Goal: Find contact information: Find contact information

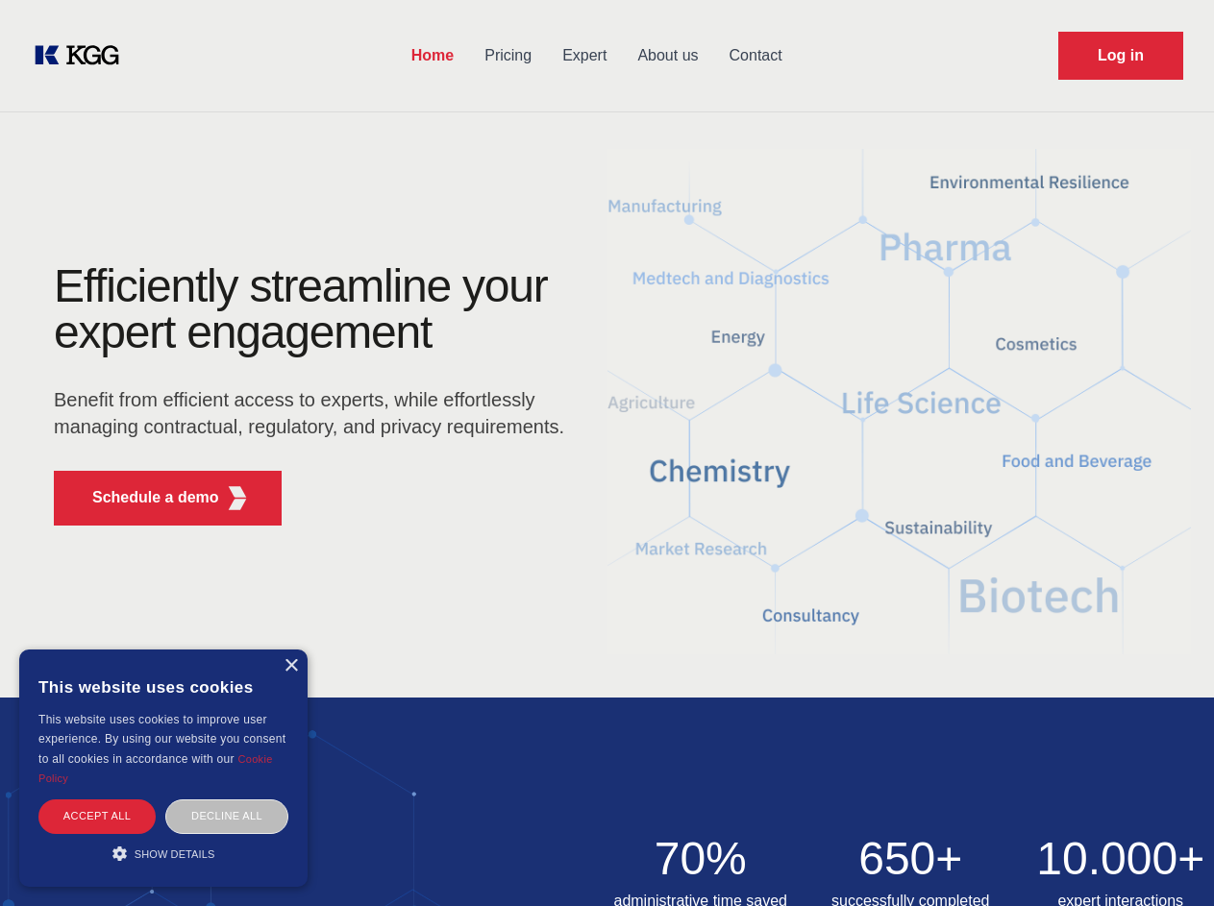
click at [606, 453] on div "Efficiently streamline your expert engagement Benefit from efficient access to …" at bounding box center [315, 402] width 584 height 278
click at [144, 498] on p "Schedule a demo" at bounding box center [155, 497] width 127 height 23
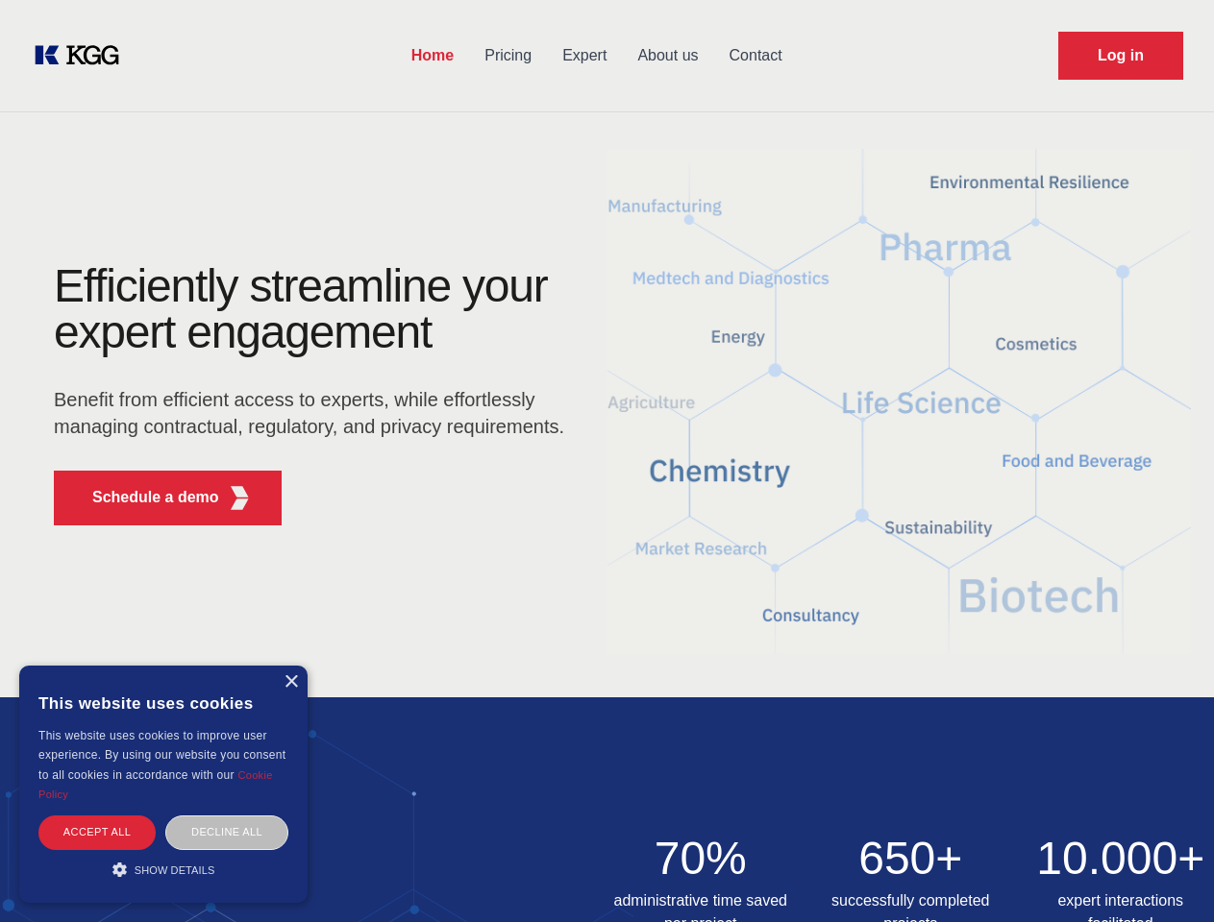
click at [290, 666] on div "× This website uses cookies This website uses cookies to improve user experienc…" at bounding box center [163, 784] width 288 height 237
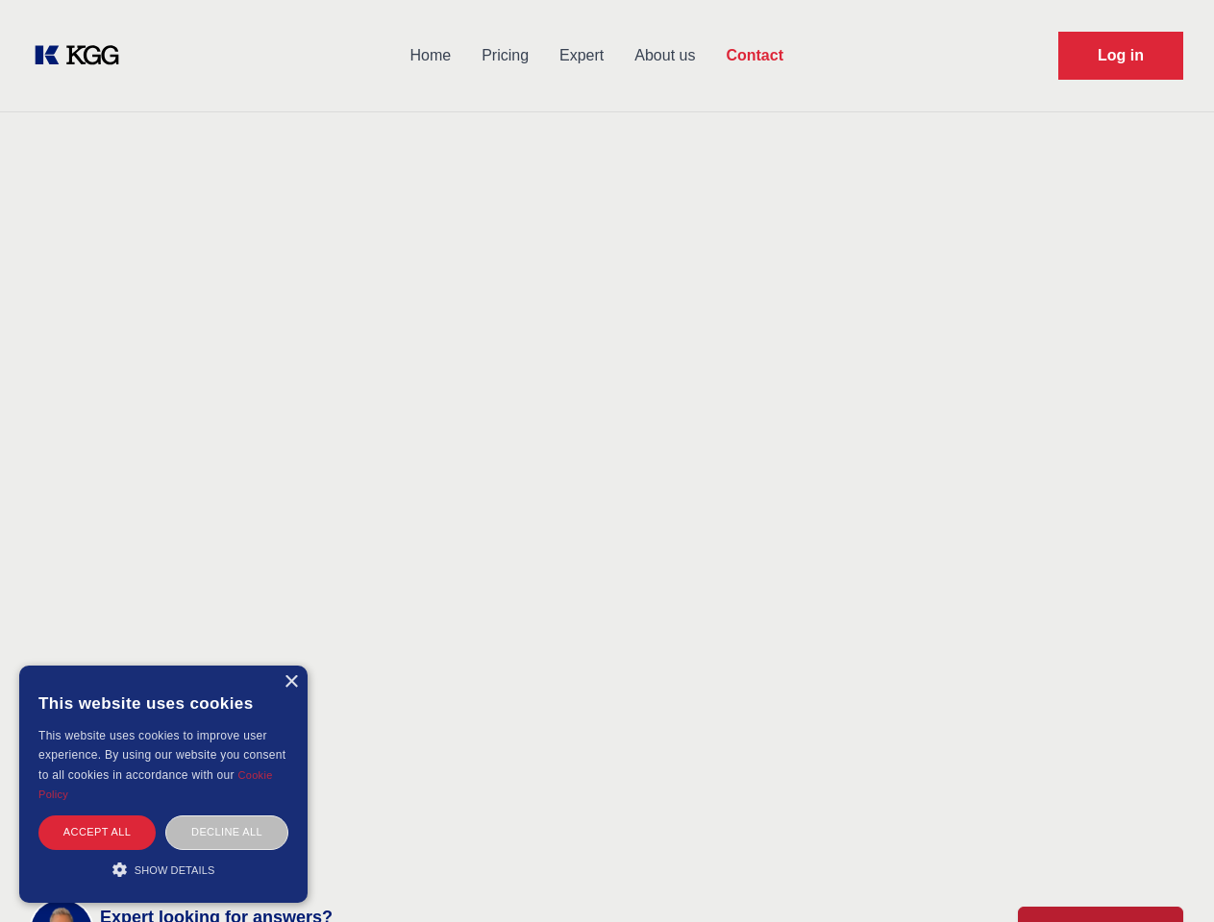
click at [97, 816] on div "Accept all" at bounding box center [96, 833] width 117 height 34
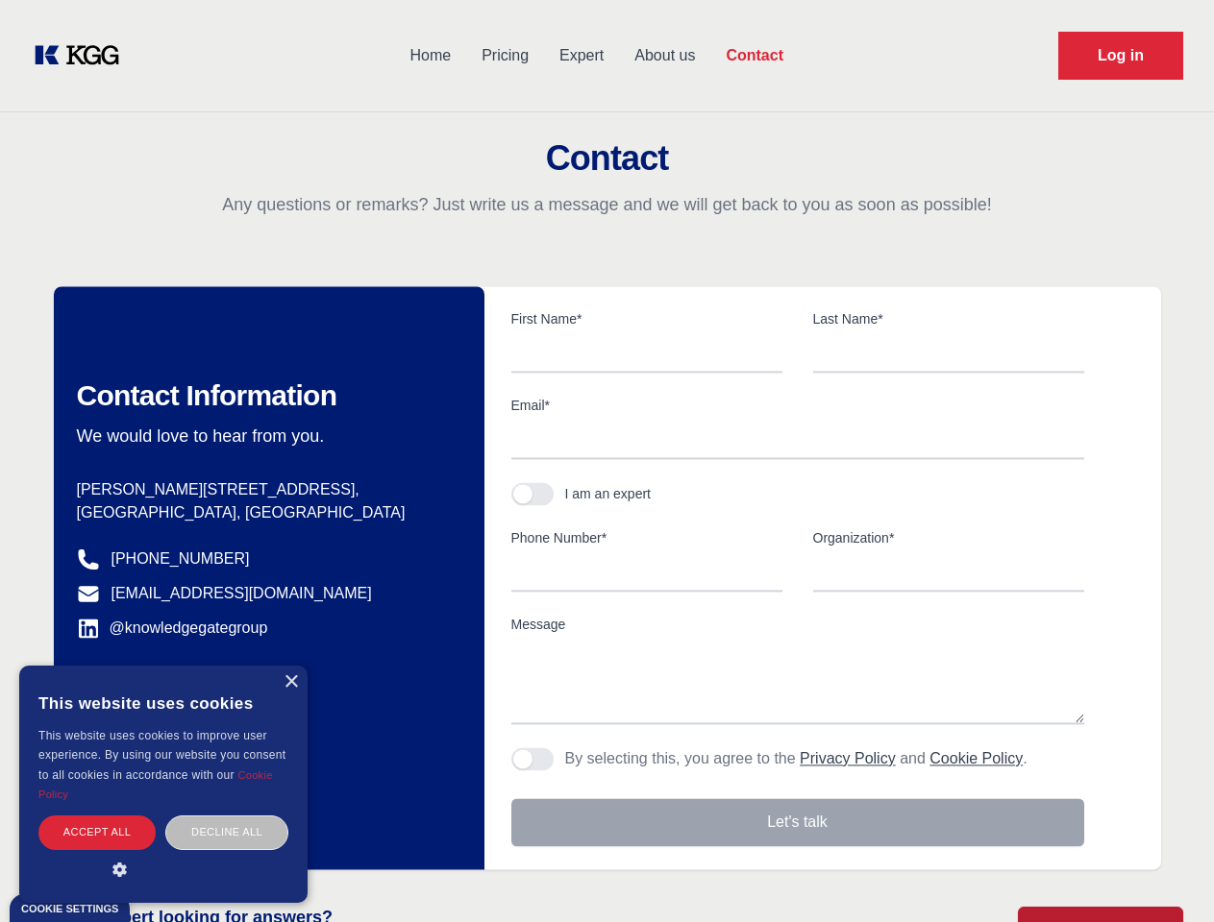
click at [227, 816] on div "Decline all" at bounding box center [226, 833] width 123 height 34
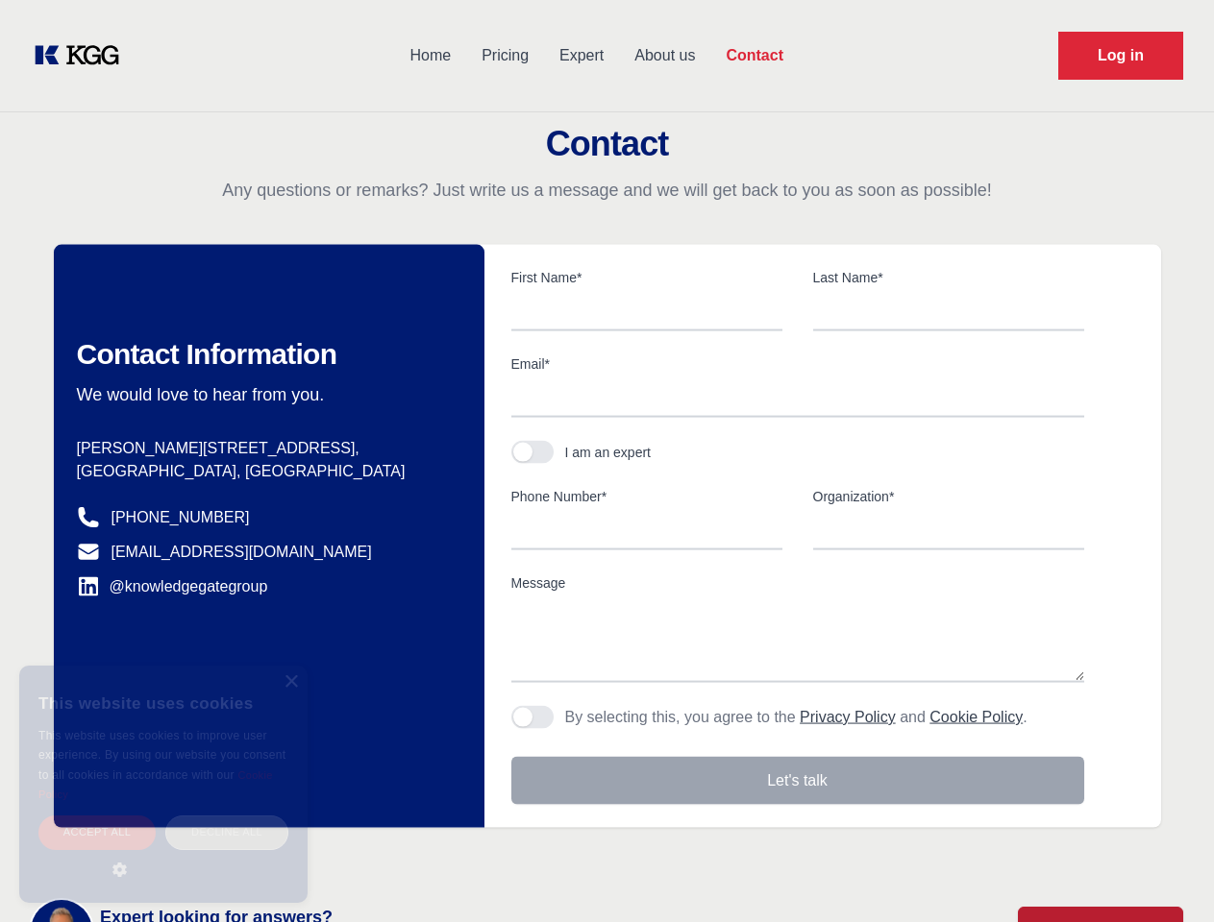
click at [163, 853] on main "Contact Any questions or remarks? Just write us a message and we will get back …" at bounding box center [607, 500] width 1214 height 1000
